Goal: Task Accomplishment & Management: Complete application form

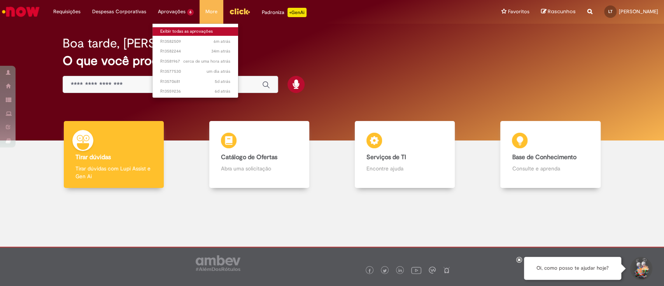
click at [176, 28] on link "Exibir todas as aprovações" at bounding box center [195, 31] width 86 height 9
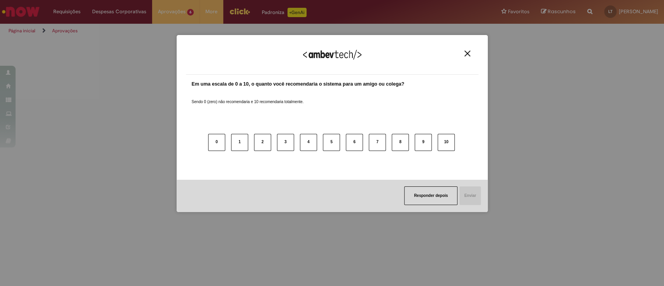
click at [471, 50] on div "Agradecemos seu feedback!" at bounding box center [332, 59] width 293 height 30
click at [466, 53] on img "Close" at bounding box center [467, 54] width 6 height 6
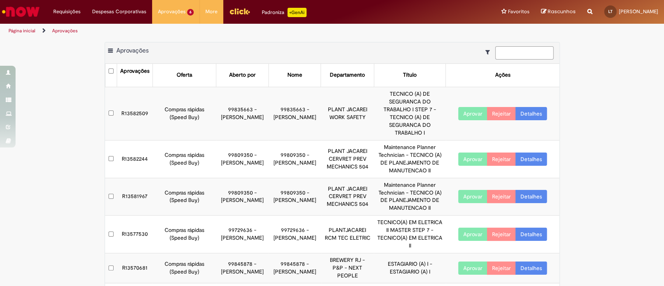
click at [534, 52] on input at bounding box center [524, 52] width 58 height 13
paste input "*********"
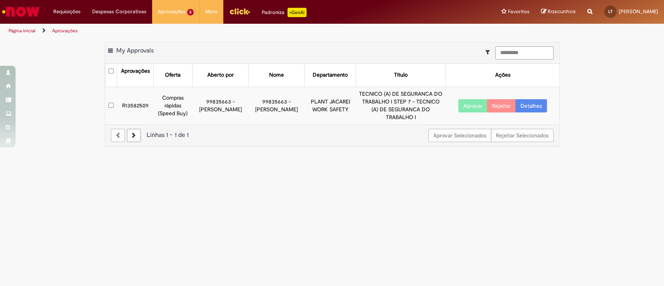
type input "*********"
click at [534, 101] on link "Detalhes" at bounding box center [531, 105] width 32 height 13
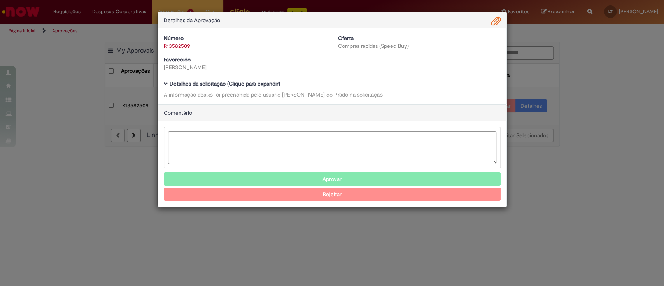
click at [166, 84] on span "Ambev Approval Modal" at bounding box center [166, 84] width 4 height 4
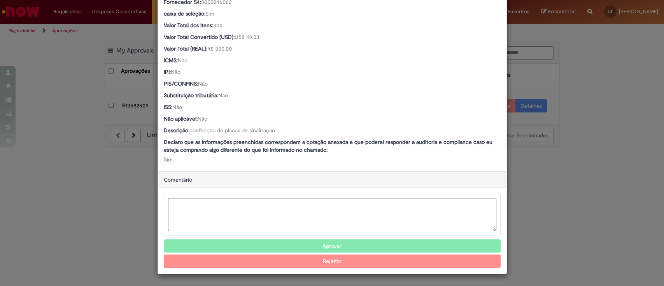
scroll to position [485, 0]
click at [320, 245] on button "Aprovar" at bounding box center [332, 246] width 337 height 13
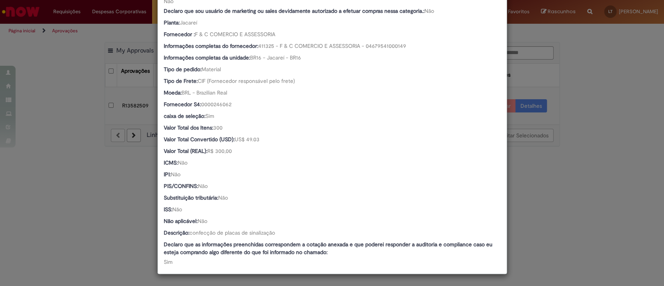
scroll to position [383, 0]
